Goal: Contribute content: Add original content to the website for others to see

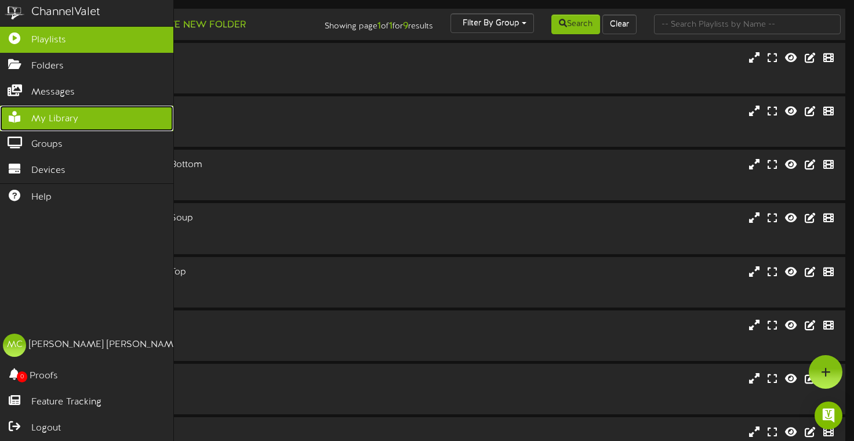
click at [25, 115] on icon at bounding box center [14, 115] width 29 height 9
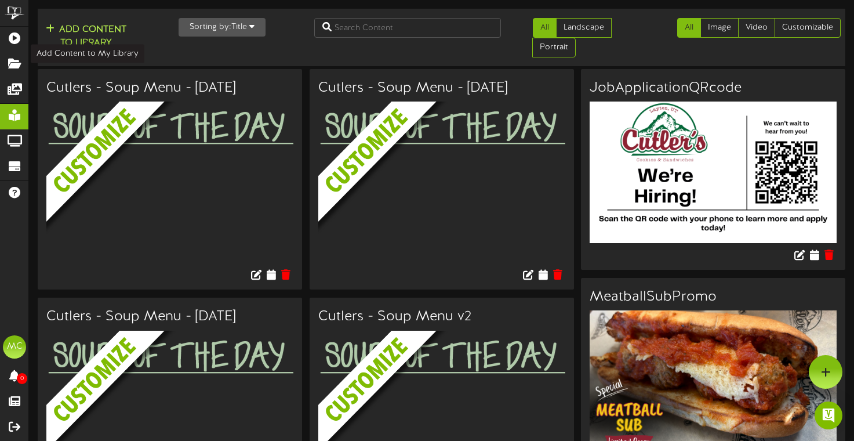
click at [101, 37] on button "Add Content to Library" at bounding box center [86, 37] width 88 height 28
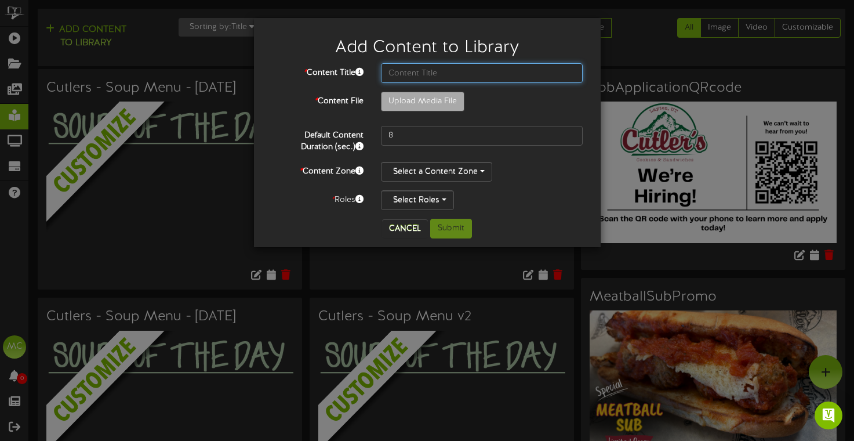
click at [427, 82] on input "text" at bounding box center [482, 73] width 202 height 20
type input "Hayden Peak"
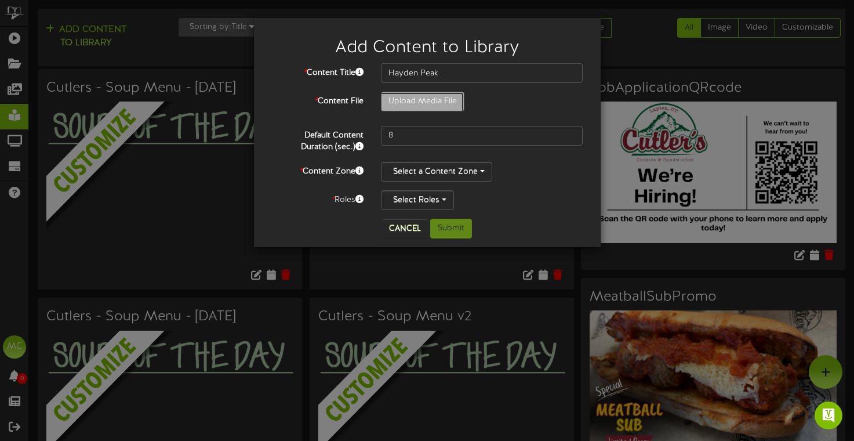
type input "**********"
type input "Haydenridge0825HD1080p"
type input "265"
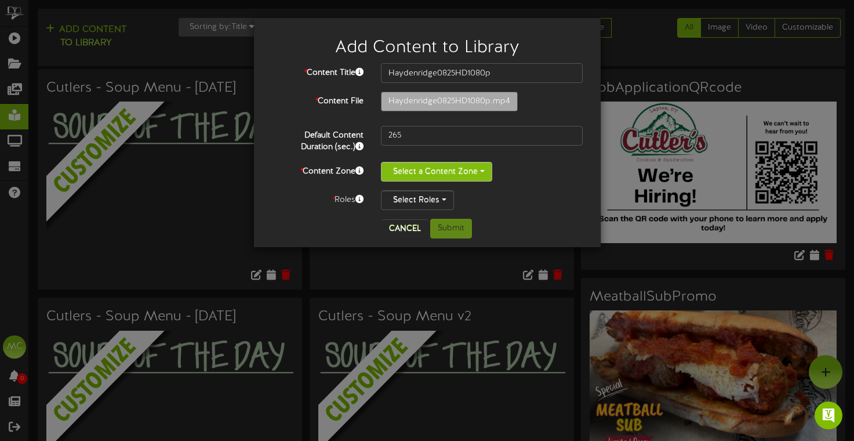
click at [467, 177] on button "Select a Content Zone" at bounding box center [436, 172] width 111 height 20
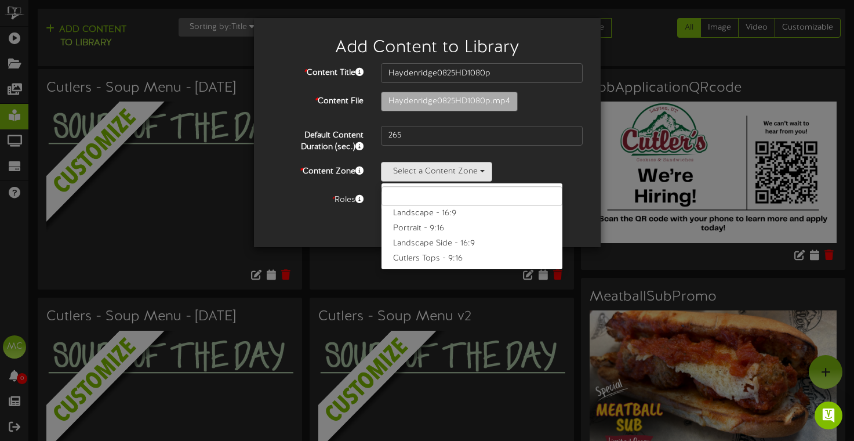
click at [513, 173] on div "Select a Content Zone Landscape - 16:9 Portrait - 9:16 Landscape Side - 16:9 Cu…" at bounding box center [482, 172] width 202 height 20
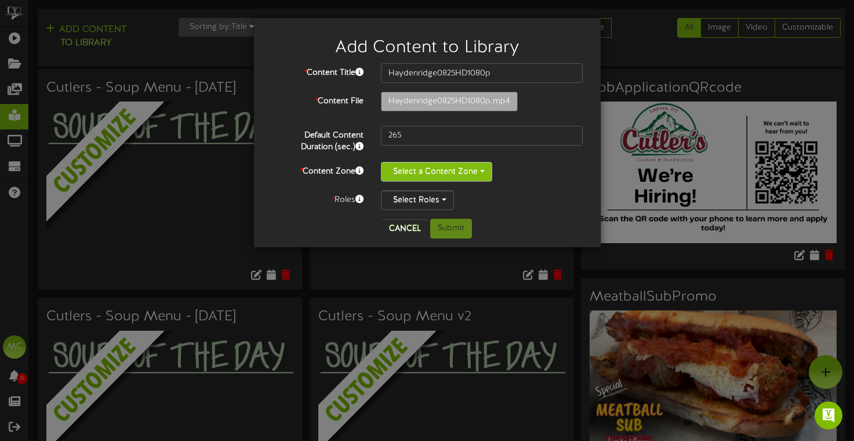
click at [477, 176] on button "Select a Content Zone" at bounding box center [436, 172] width 111 height 20
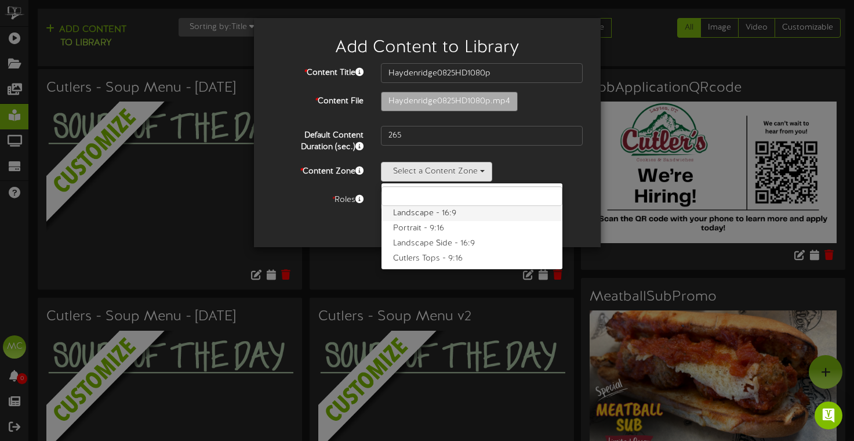
click at [445, 212] on label "Landscape - 16:9" at bounding box center [472, 213] width 181 height 15
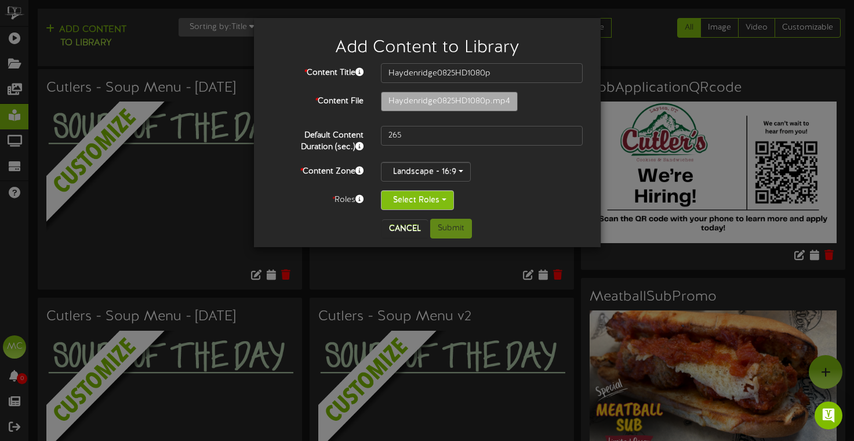
click at [437, 199] on button "Select Roles" at bounding box center [417, 200] width 73 height 20
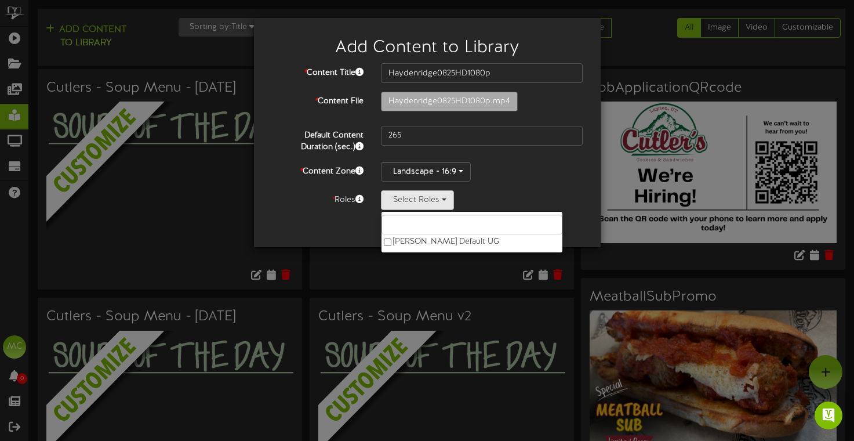
click at [506, 176] on div "Landscape - 16:9 Landscape - 16:9 Portrait - 9:16 Landscape Side - 16:9 Cutlers…" at bounding box center [482, 172] width 202 height 20
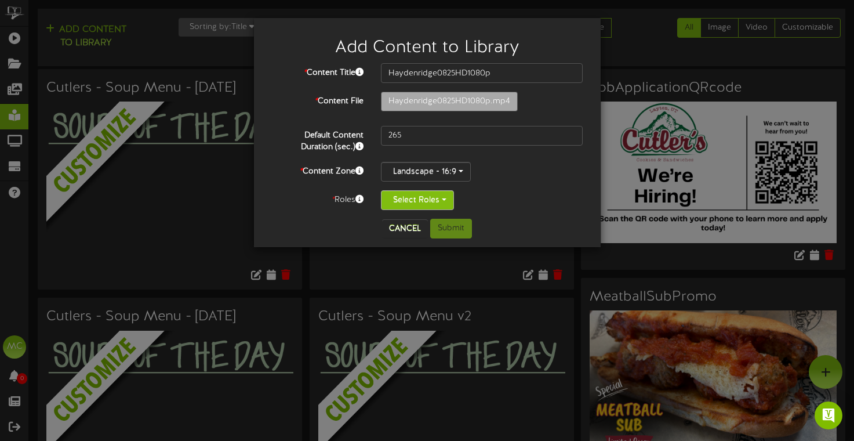
click at [437, 206] on button "Select Roles" at bounding box center [417, 200] width 73 height 20
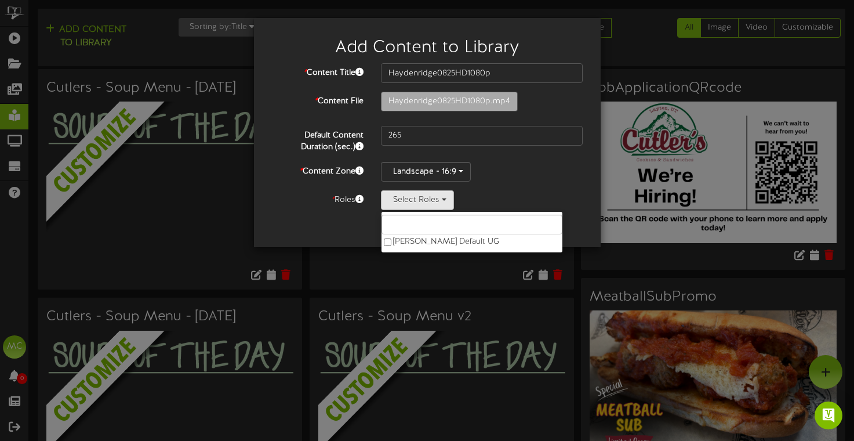
click at [528, 185] on div "* Content Title Haydenridge0825HD1080p * Content File Haydenridge0825HD1080p.mp4" at bounding box center [427, 136] width 312 height 147
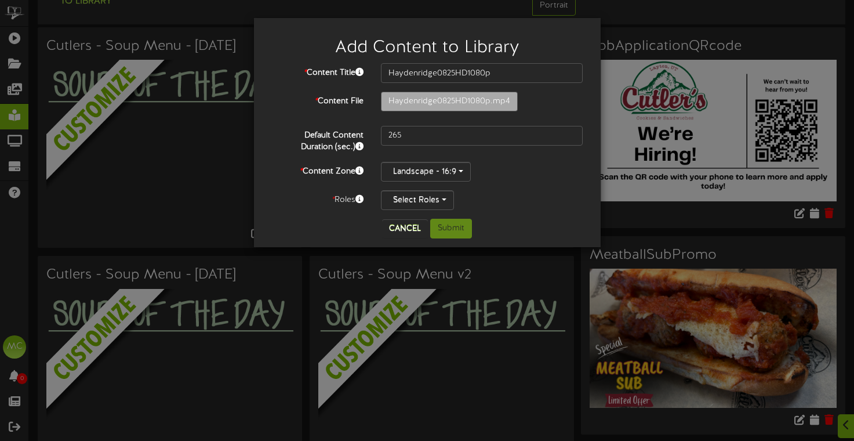
scroll to position [49, 0]
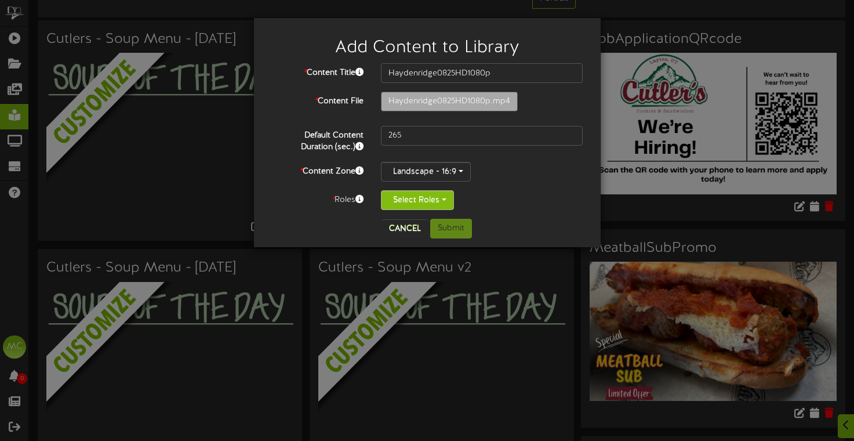
click at [444, 203] on button "Select Roles" at bounding box center [417, 200] width 73 height 20
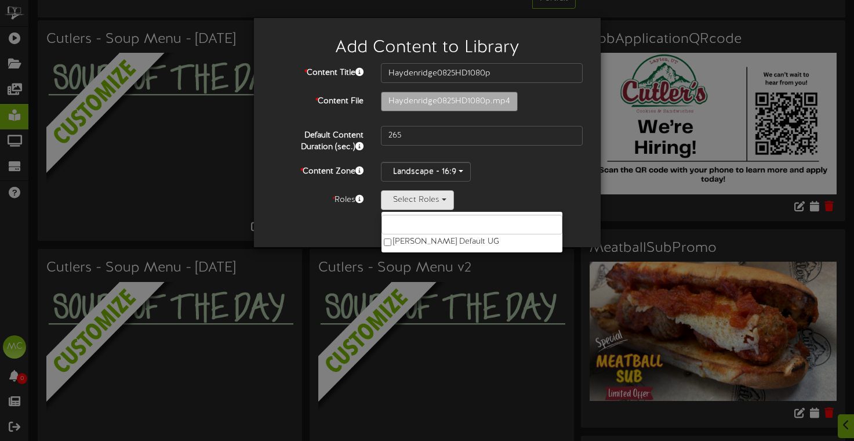
click at [513, 180] on div "Landscape - 16:9 Landscape - 16:9 Portrait - 9:16 Landscape Side - 16:9 Cutlers…" at bounding box center [482, 172] width 202 height 20
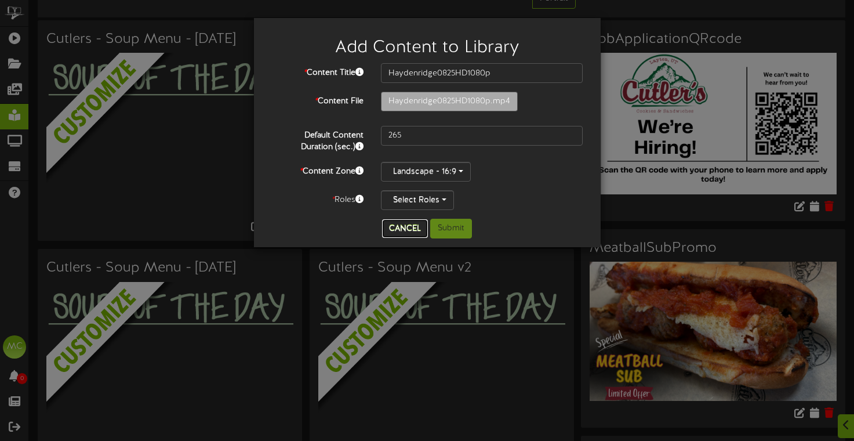
click at [413, 228] on button "Cancel" at bounding box center [405, 228] width 46 height 19
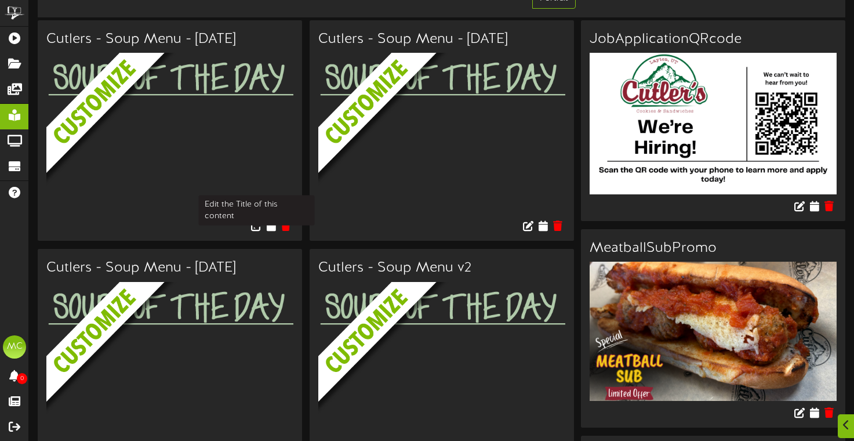
drag, startPoint x: 253, startPoint y: 215, endPoint x: 90, endPoint y: 193, distance: 164.9
click at [252, 213] on div "Cutlers - Soup Menu - [DATE]" at bounding box center [170, 130] width 264 height 220
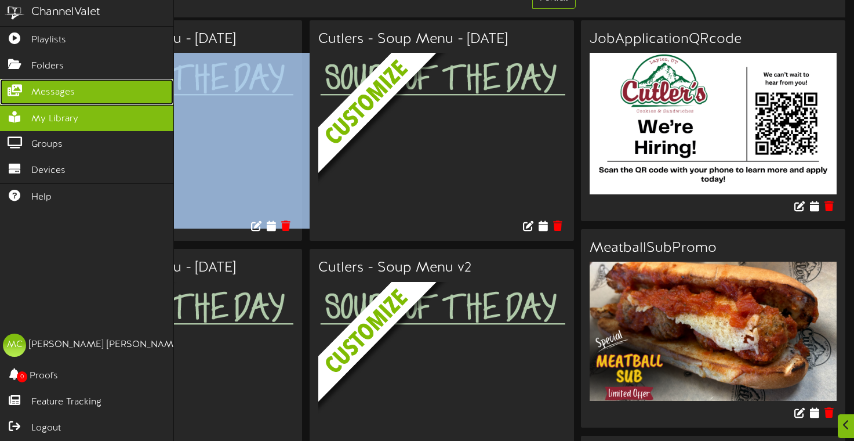
click at [64, 98] on span "Messages" at bounding box center [52, 92] width 43 height 13
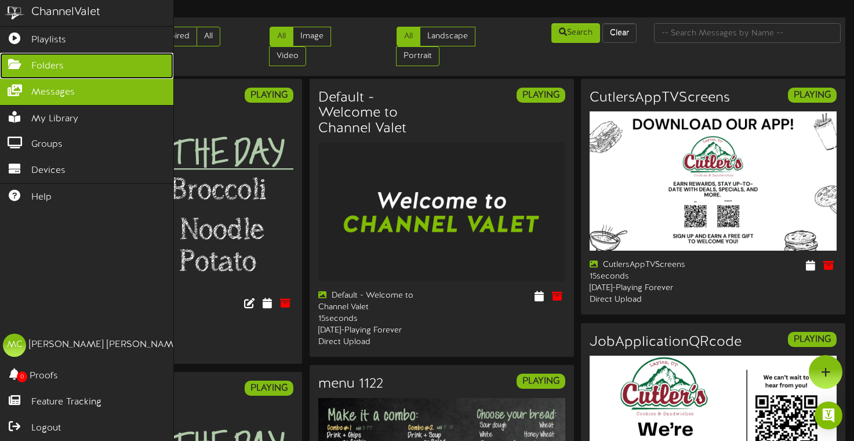
click at [19, 73] on link "Folders" at bounding box center [86, 66] width 173 height 26
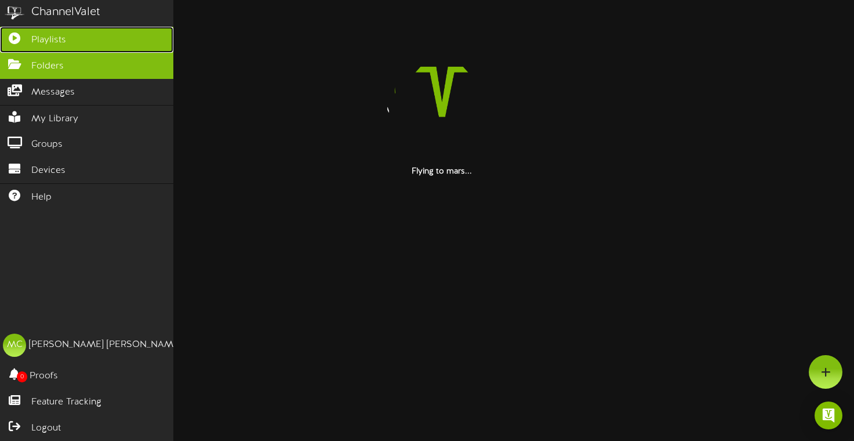
click at [53, 43] on span "Playlists" at bounding box center [48, 40] width 35 height 13
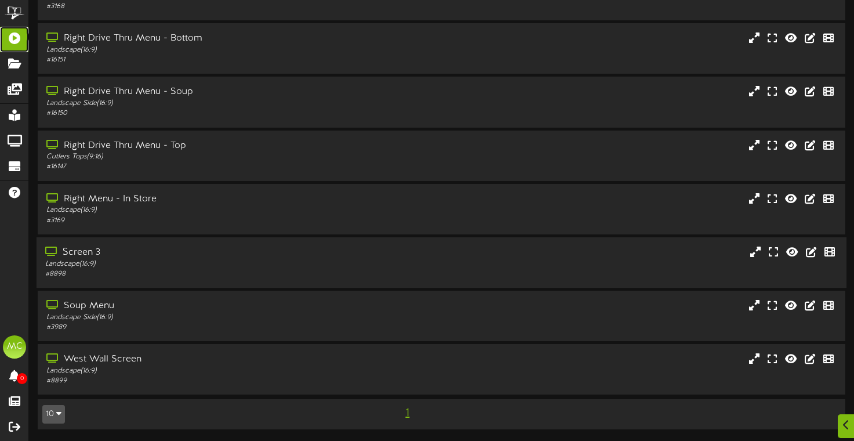
scroll to position [133, 0]
click at [196, 262] on div "Landscape ( 16:9 )" at bounding box center [205, 264] width 320 height 10
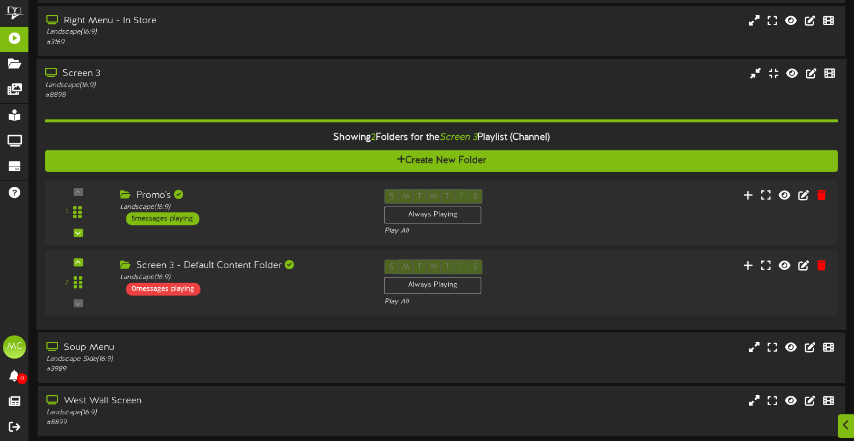
scroll to position [306, 0]
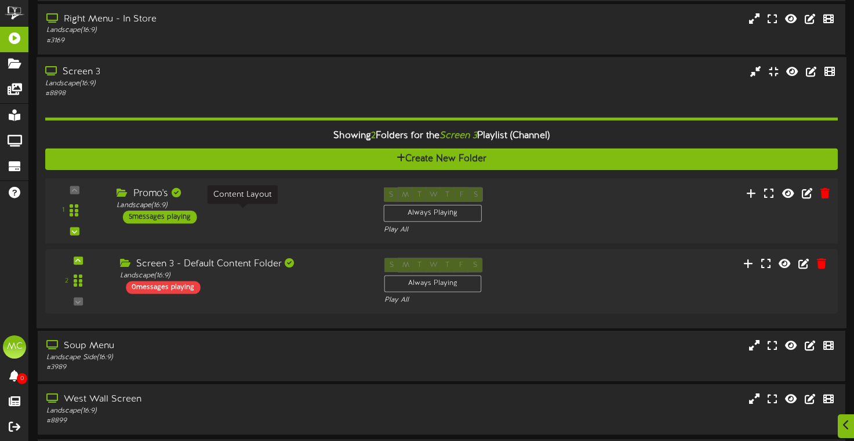
click at [253, 210] on div "Landscape ( 16:9 )" at bounding box center [241, 205] width 249 height 10
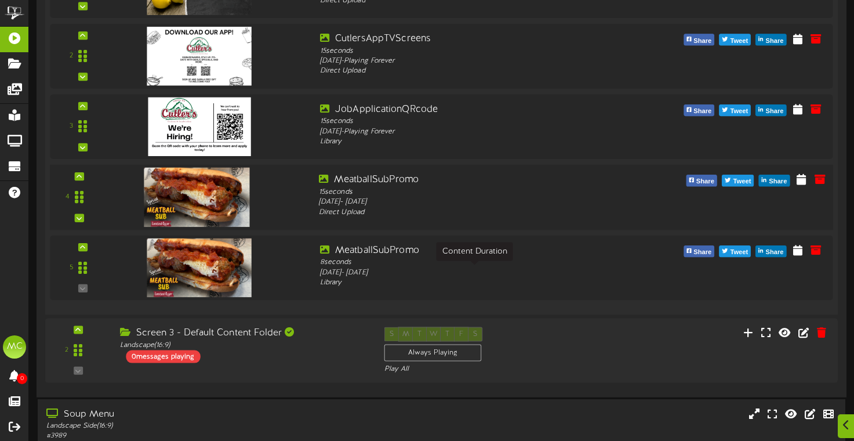
scroll to position [662, 0]
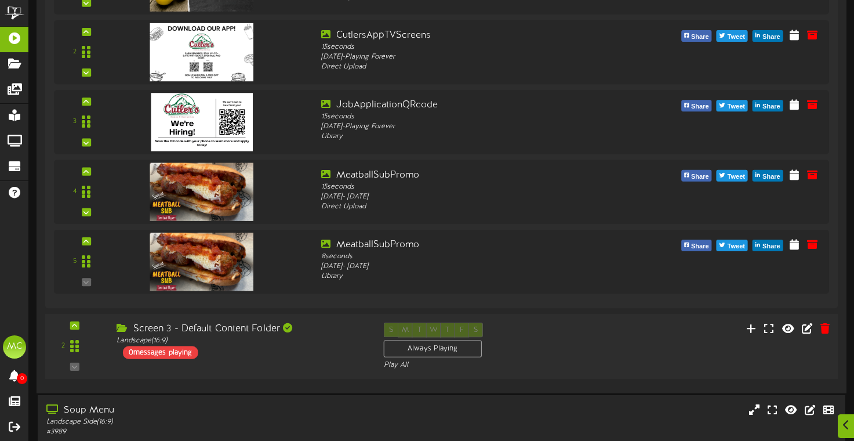
click at [363, 358] on div "Screen 3 - Default Content Folder Landscape ( 16:9 ) 0 messages playing" at bounding box center [241, 340] width 267 height 37
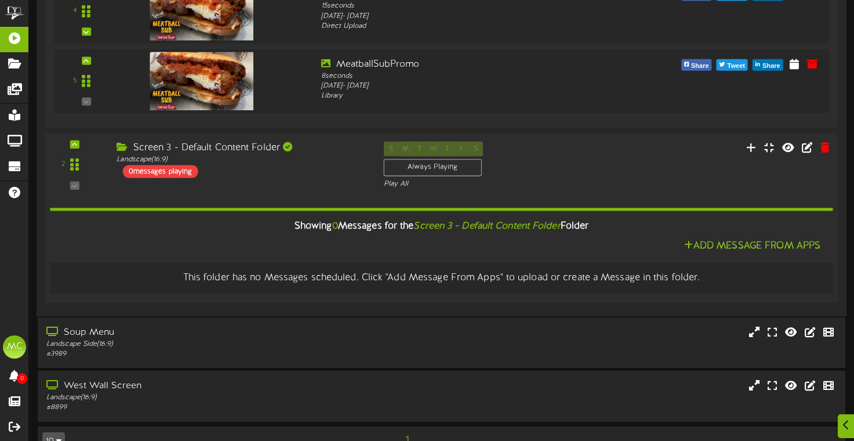
scroll to position [844, 0]
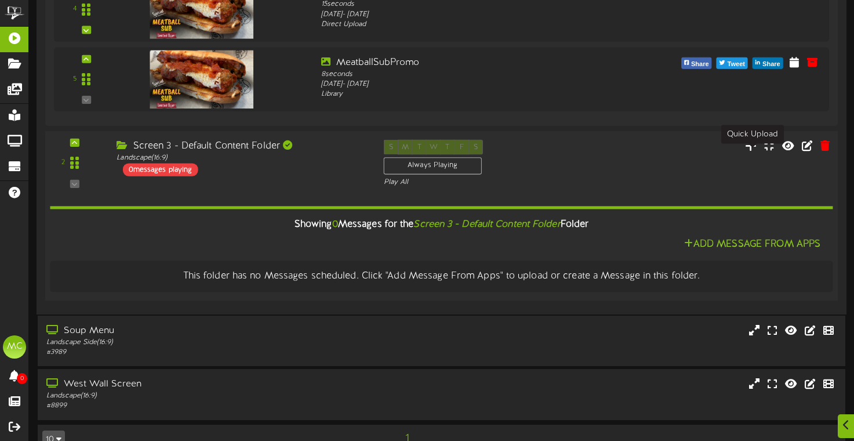
click at [754, 151] on icon at bounding box center [751, 145] width 12 height 13
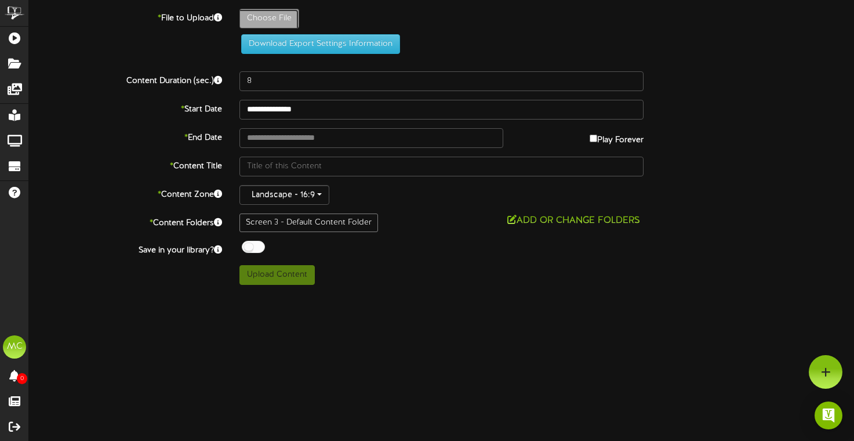
type input "**********"
type input "Haydenridge0825HD1080p"
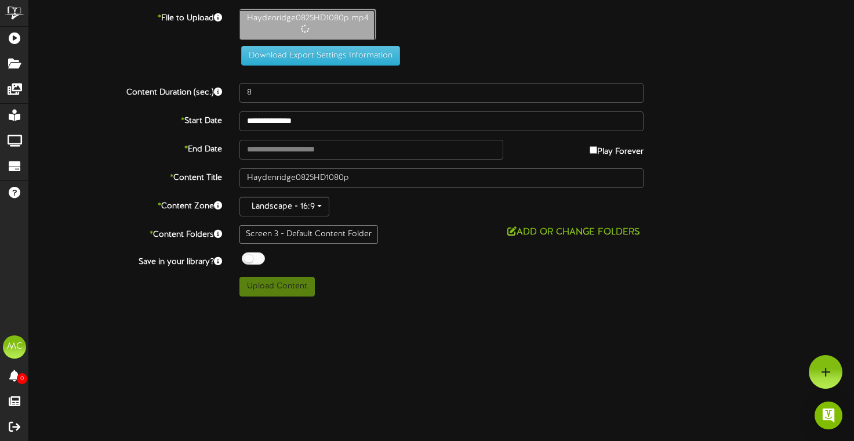
type input "265"
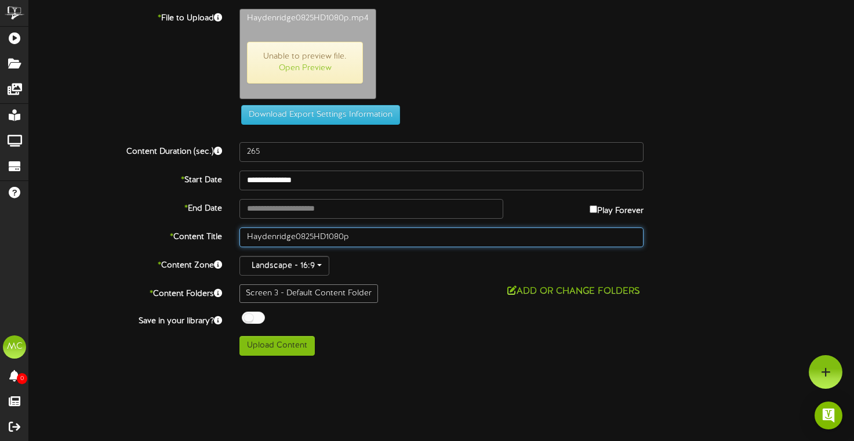
click at [405, 242] on input "Haydenridge0825HD1080p" at bounding box center [442, 237] width 404 height 20
type input "Haydenridge 08-25_HD_1080p"
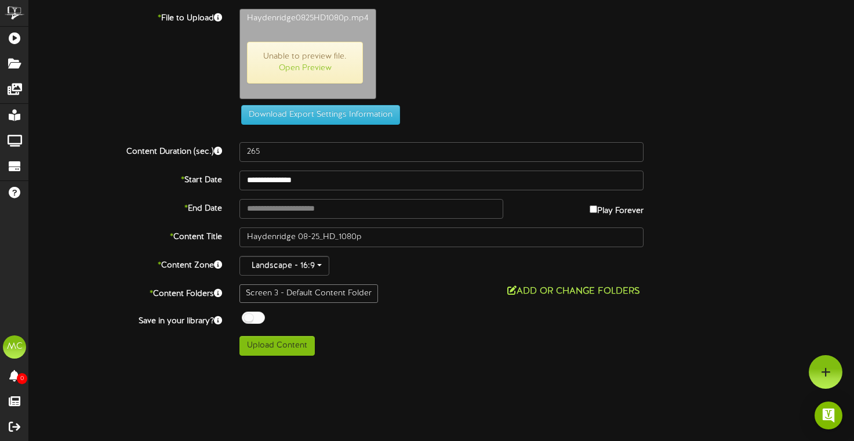
click at [524, 291] on button "Add or Change Folders" at bounding box center [574, 291] width 140 height 14
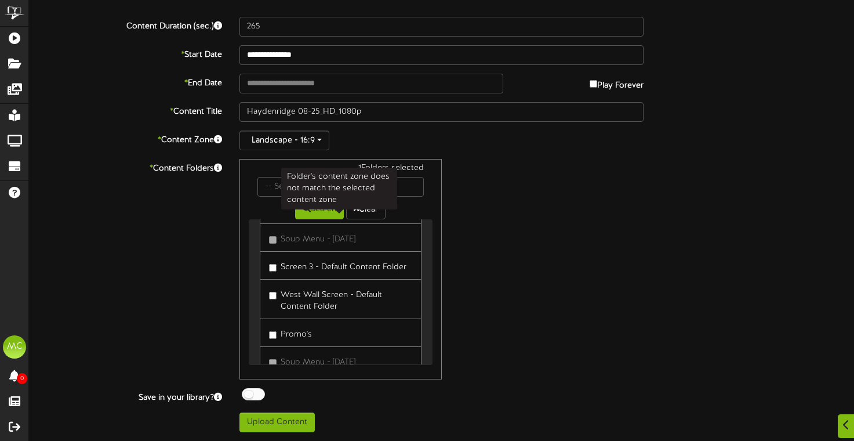
scroll to position [182, 0]
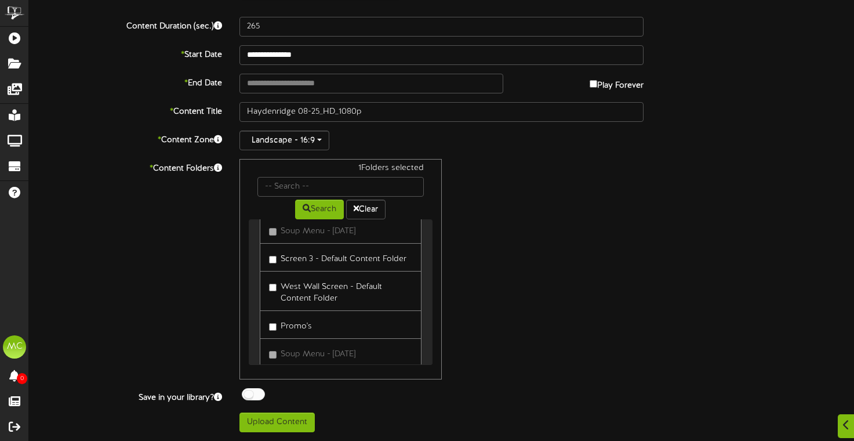
click at [360, 300] on label "West Wall Screen - Default Content Folder" at bounding box center [340, 290] width 143 height 27
click at [473, 264] on div "2 Folders selected Search Clear CutlersRightMenu - 2/25 Cutlers Left Menu 2/25" at bounding box center [442, 269] width 422 height 220
click at [307, 419] on button "Upload Content" at bounding box center [277, 422] width 75 height 20
type input "**********"
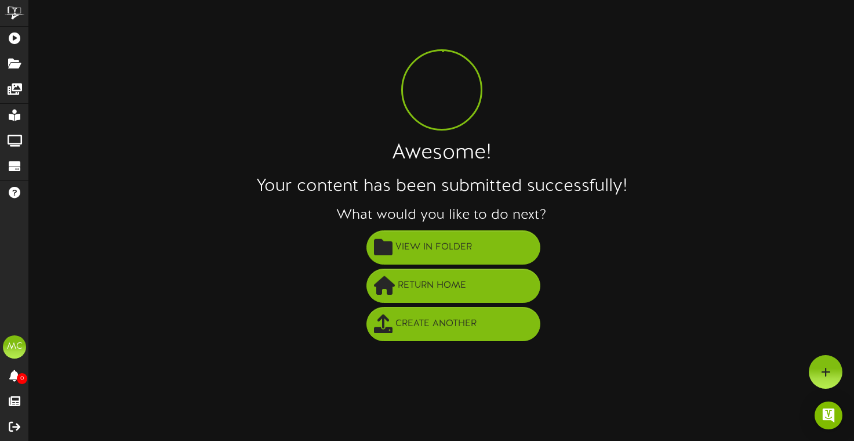
scroll to position [0, 0]
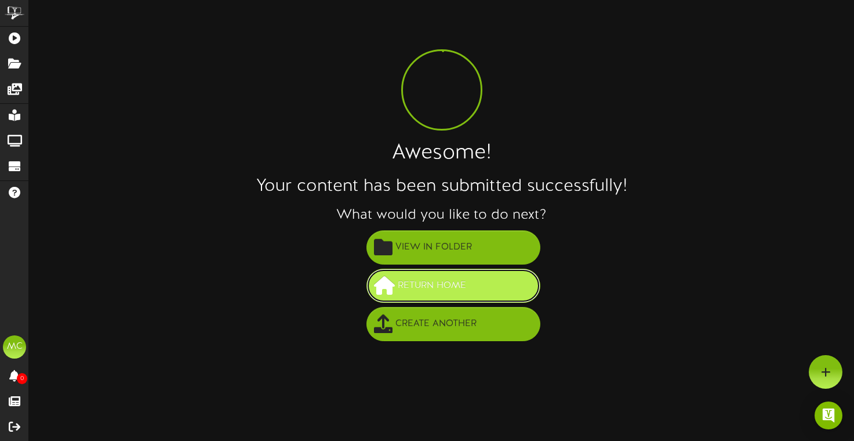
click at [487, 298] on button "Return Home" at bounding box center [454, 286] width 174 height 34
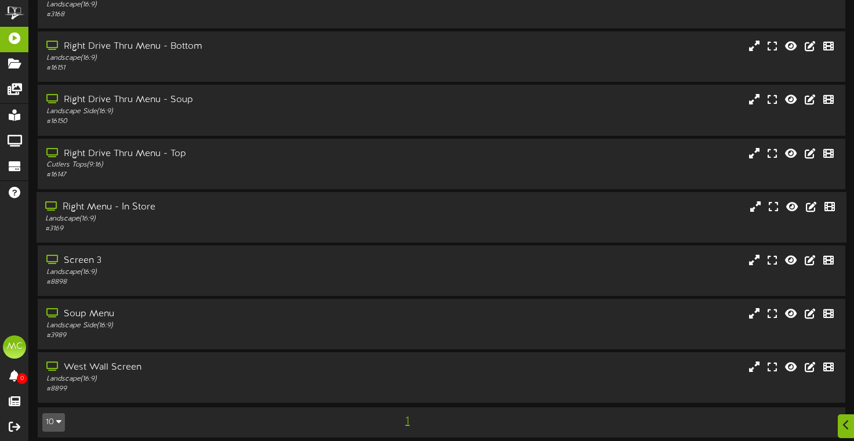
scroll to position [136, 0]
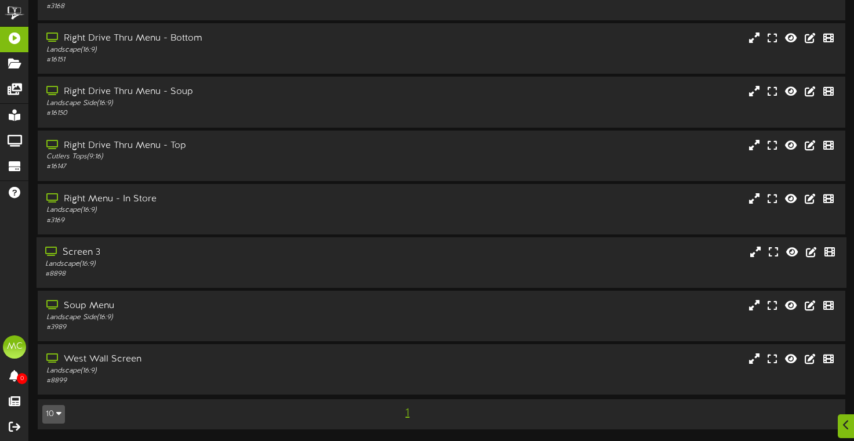
click at [261, 269] on div "# 8898" at bounding box center [205, 274] width 320 height 10
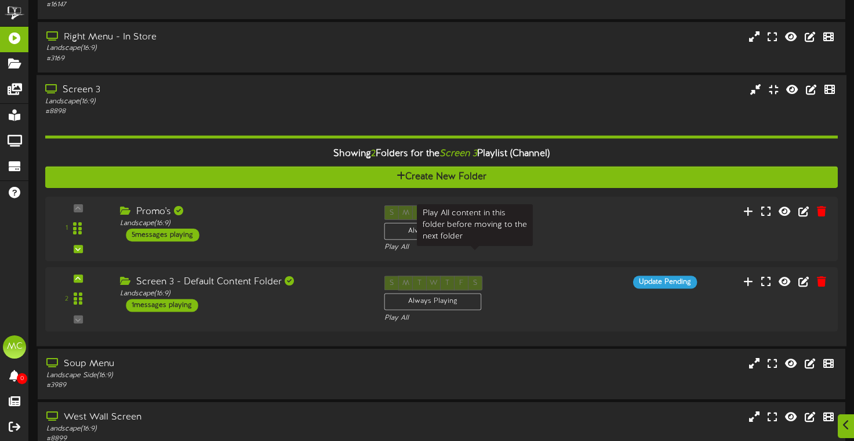
scroll to position [291, 0]
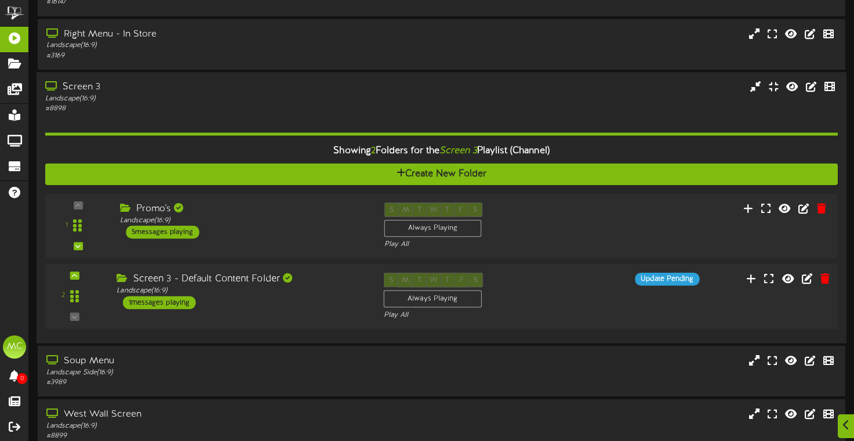
click at [312, 309] on div "Screen 3 - Default Content Folder Landscape ( 16:9 ) 1 messages playing" at bounding box center [241, 291] width 267 height 37
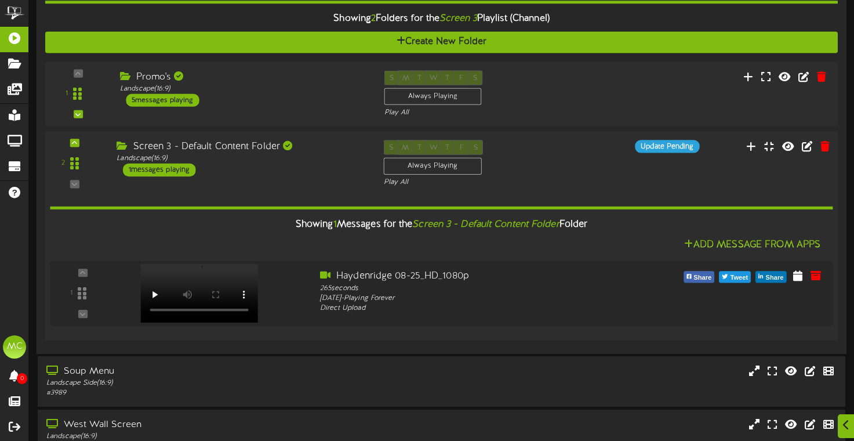
scroll to position [429, 0]
